Goal: Find specific page/section: Find specific page/section

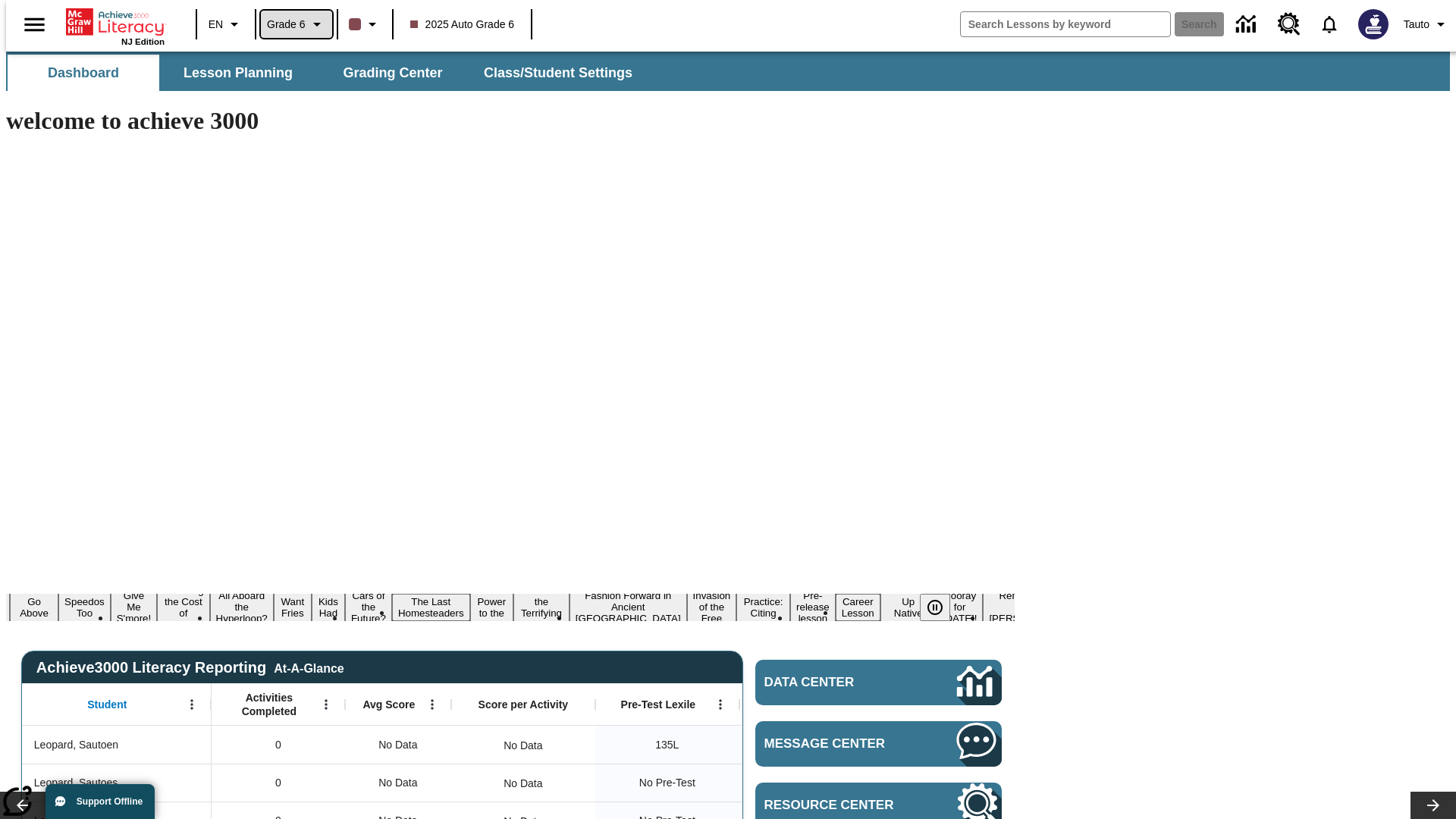
click at [291, 24] on span "Grade 6" at bounding box center [286, 25] width 39 height 16
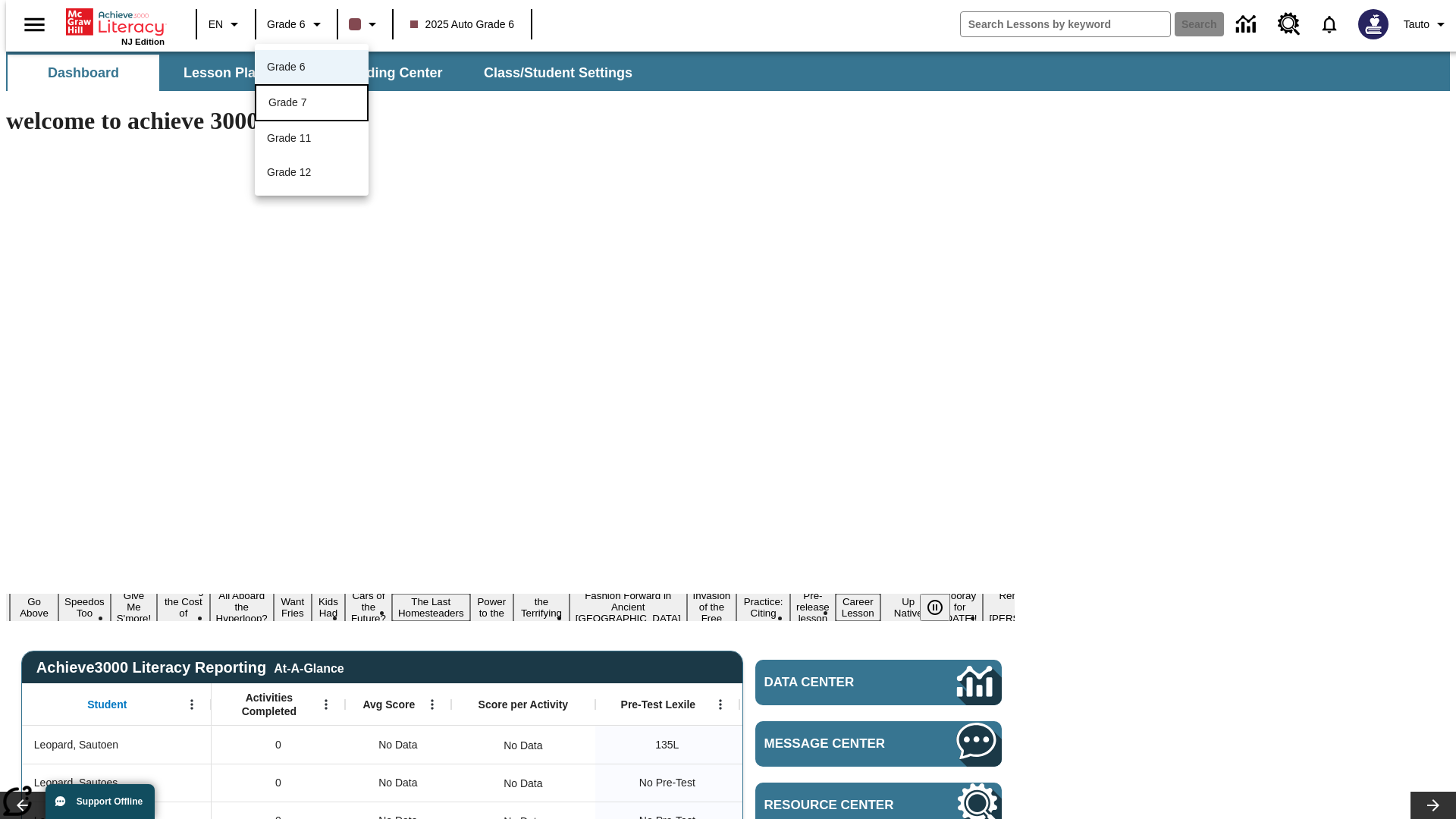
click at [312, 104] on div "Grade 7" at bounding box center [312, 103] width 86 height 16
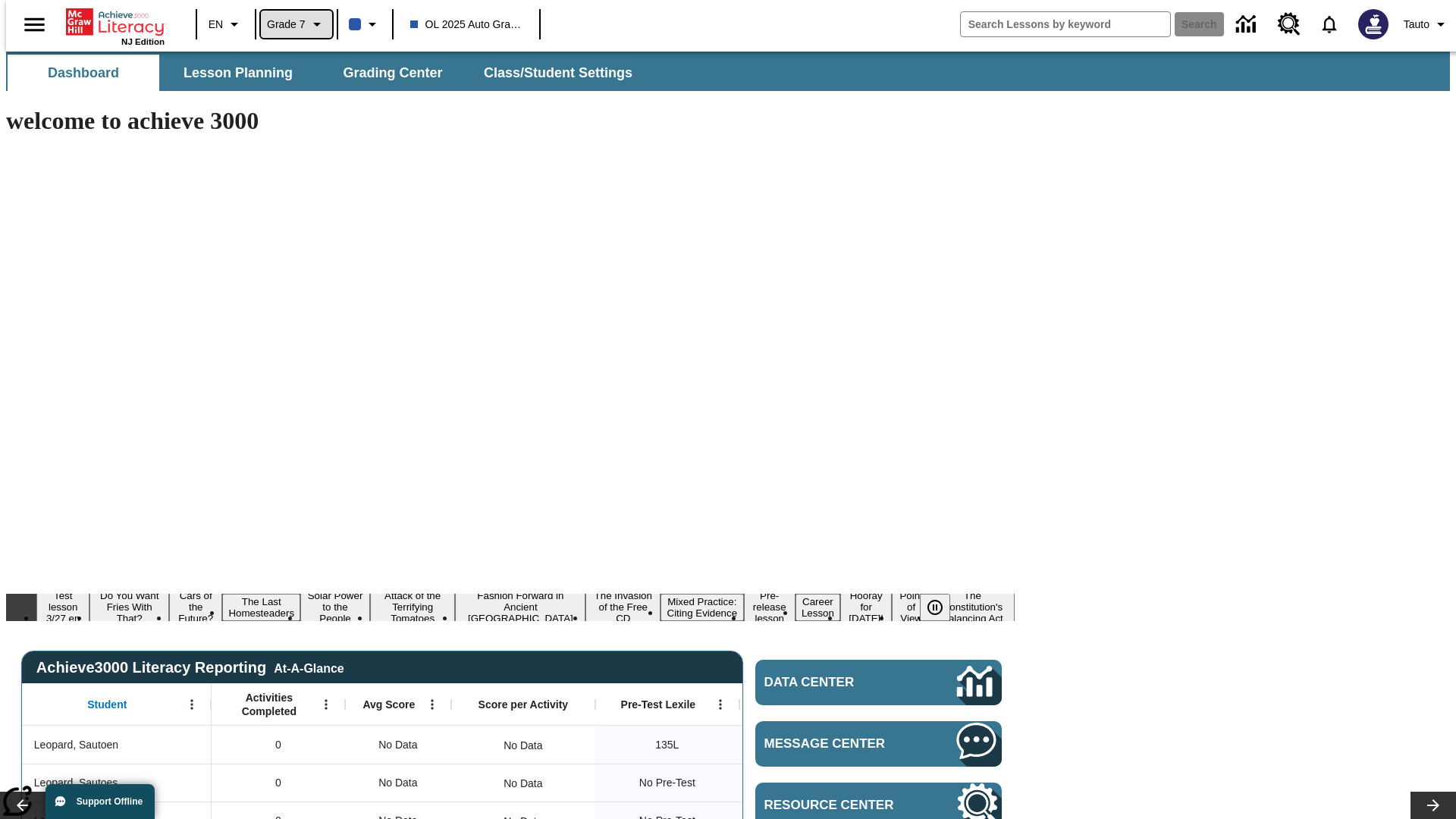
click at [291, 24] on span "Grade 7" at bounding box center [286, 25] width 39 height 16
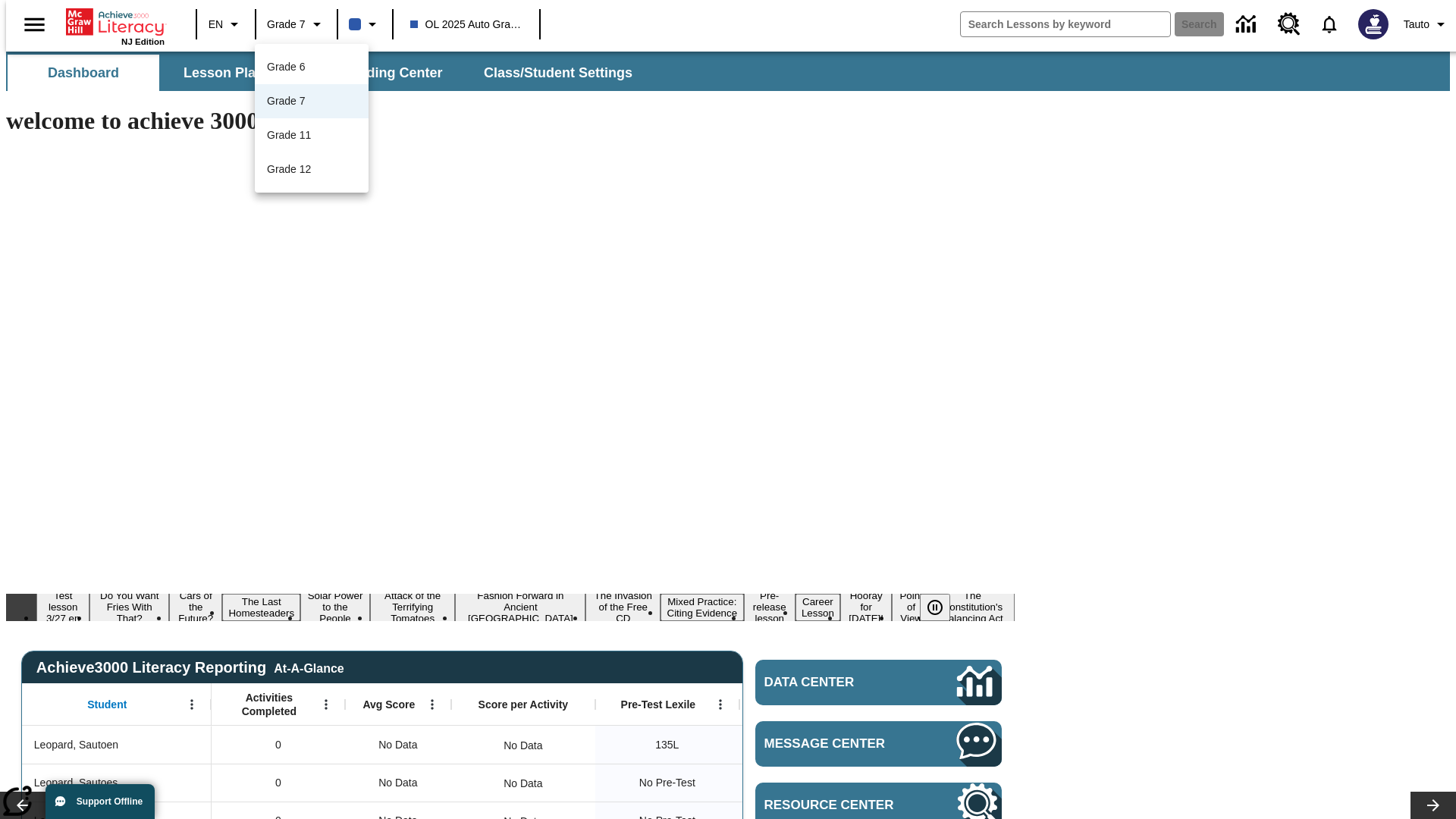
click at [728, 410] on div at bounding box center [728, 410] width 1456 height 819
click at [232, 72] on span "Lesson Planning" at bounding box center [237, 73] width 109 height 18
